Goal: Manage account settings

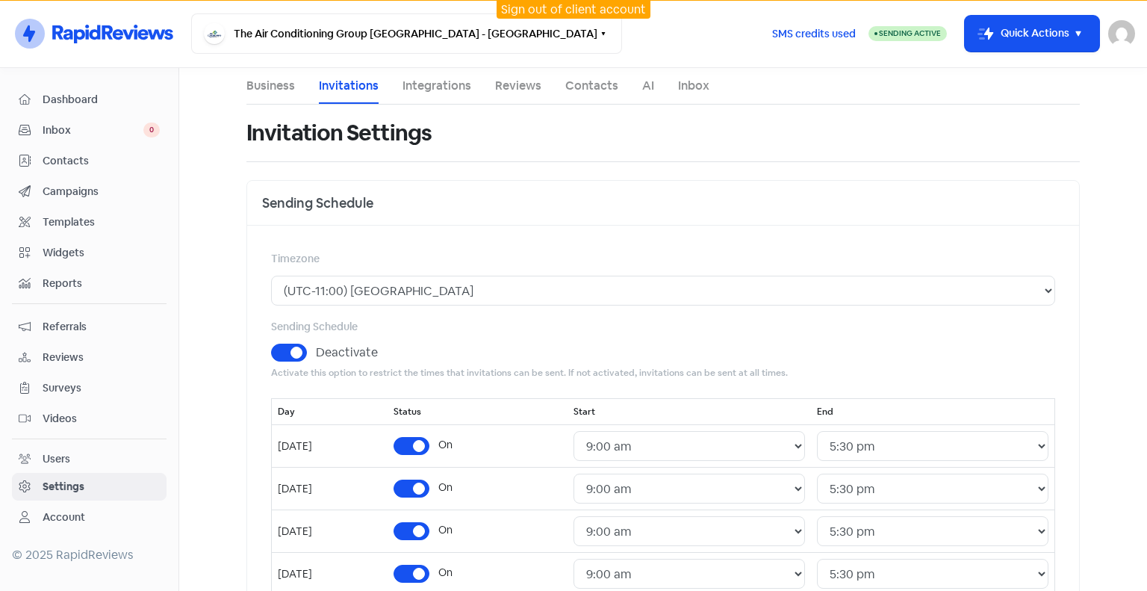
select select "Pacific/[GEOGRAPHIC_DATA]"
select select "09:00:00"
select select "17:30:00"
select select "09:00:00"
select select "17:30:00"
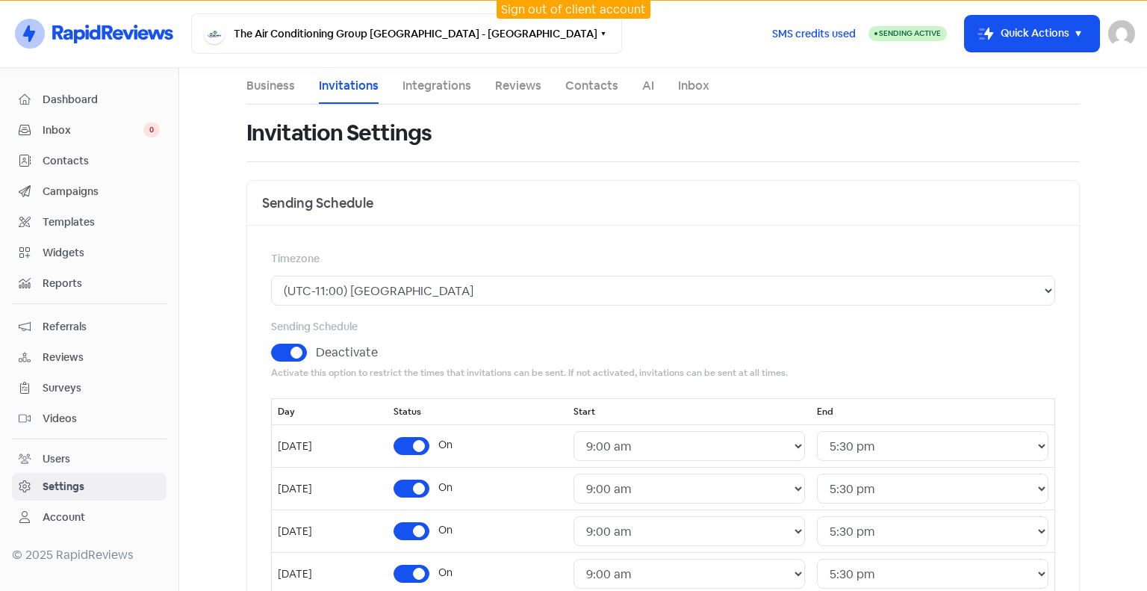
select select "09:00:00"
select select "17:30:00"
select select "09:00:00"
select select "17:30:00"
select select "09:00:00"
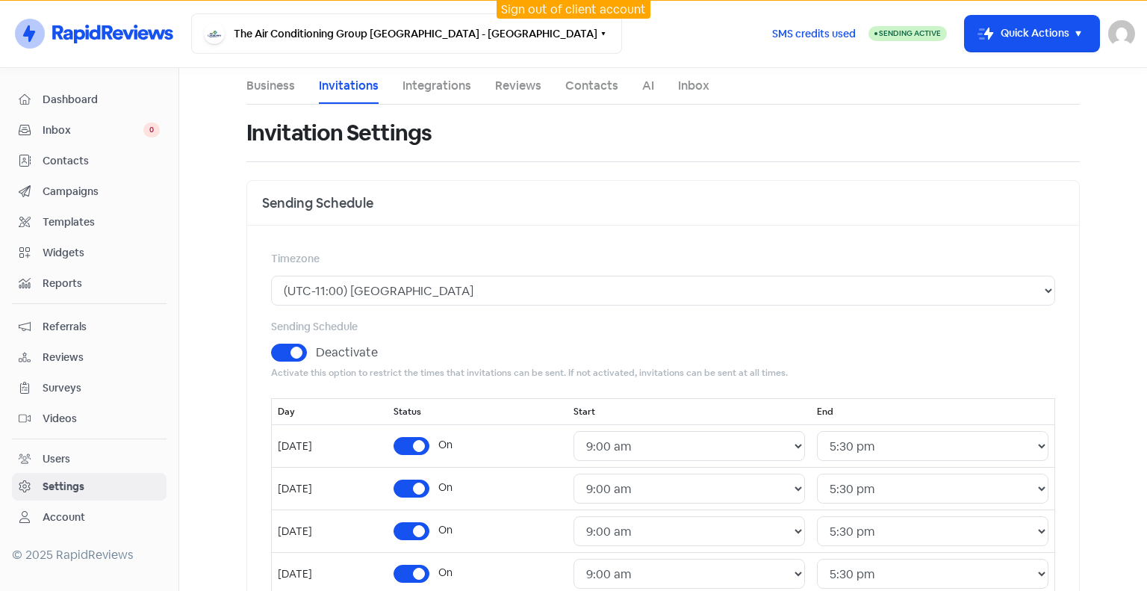
select select "17:30:00"
select select "NZ"
